Goal: Information Seeking & Learning: Learn about a topic

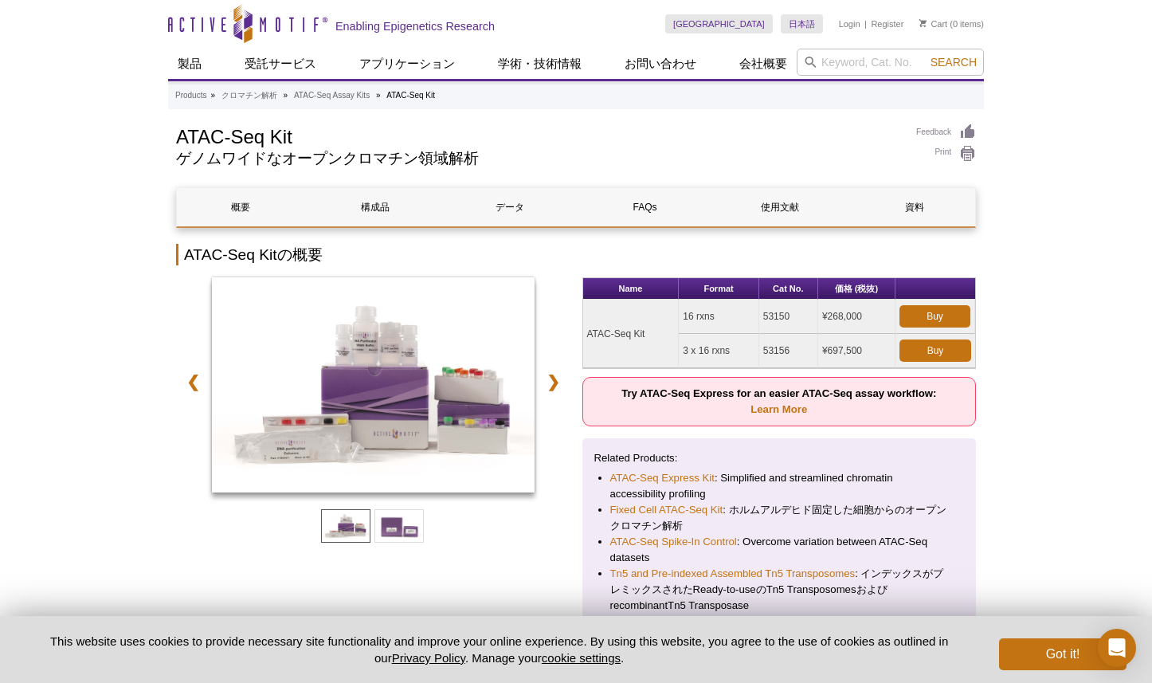
click at [698, 515] on link "Fixed Cell ATAC-Seq Kit" at bounding box center [666, 510] width 113 height 16
